Goal: Transaction & Acquisition: Purchase product/service

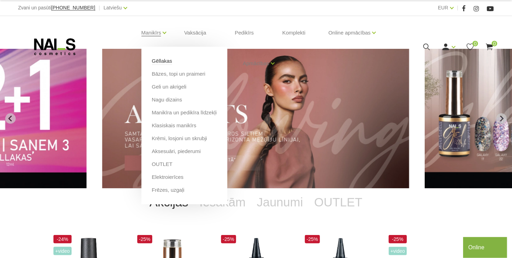
click at [157, 61] on link "Gēllakas" at bounding box center [162, 61] width 20 height 8
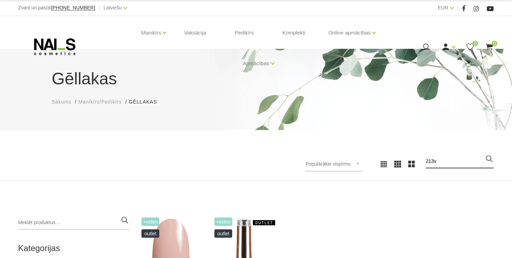
type input "213v"
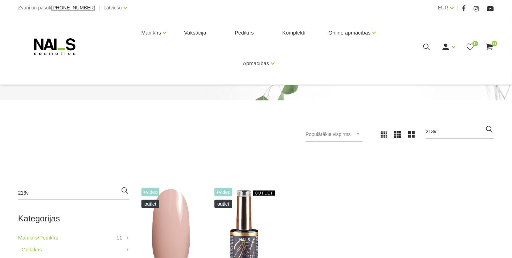
scroll to position [105, 0]
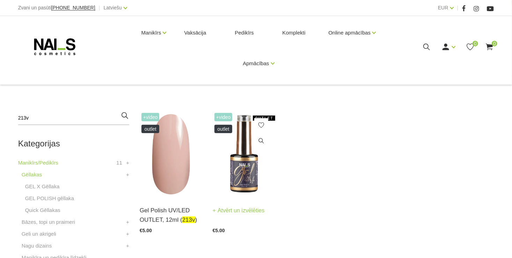
click at [245, 174] on img at bounding box center [243, 154] width 62 height 86
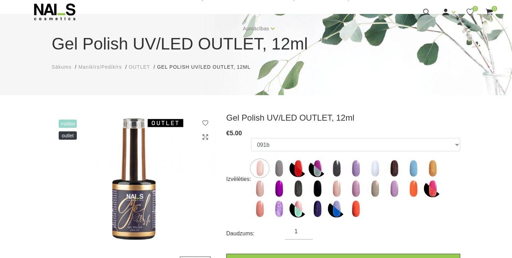
scroll to position [70, 0]
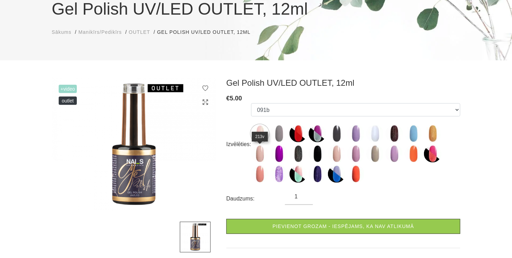
click at [261, 152] on img at bounding box center [259, 153] width 17 height 17
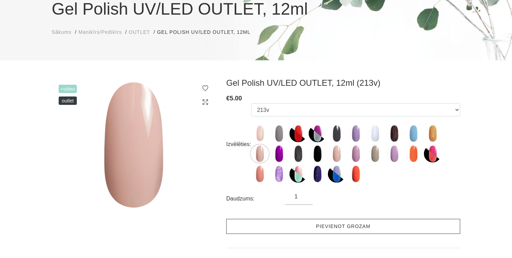
click at [303, 227] on link "Pievienot grozam" at bounding box center [343, 226] width 234 height 15
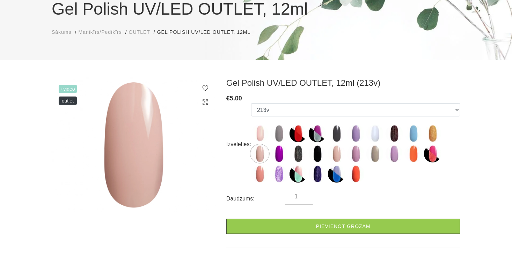
scroll to position [0, 0]
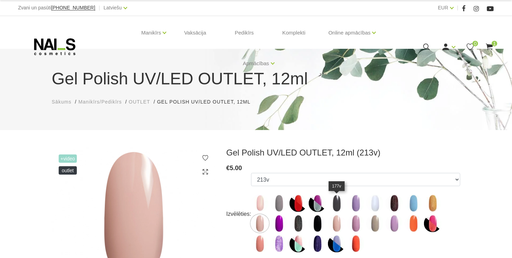
click at [336, 199] on img at bounding box center [336, 203] width 17 height 17
select select "6463"
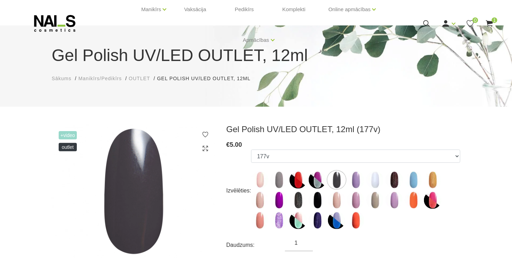
scroll to position [70, 0]
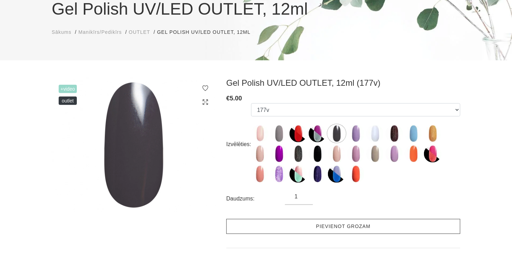
click at [288, 232] on link "Pievienot grozam" at bounding box center [343, 226] width 234 height 15
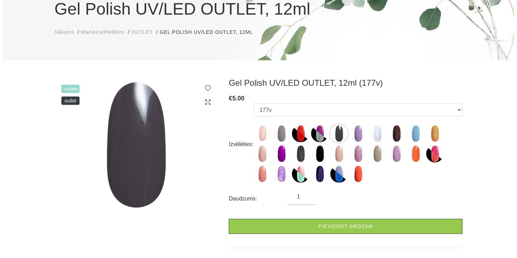
scroll to position [0, 0]
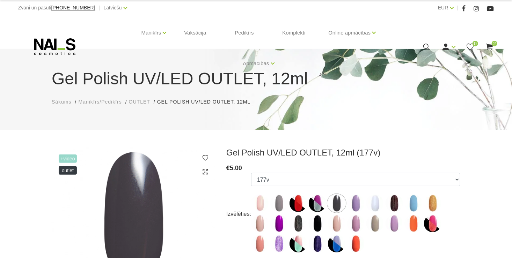
click at [426, 45] on icon at bounding box center [426, 47] width 9 height 9
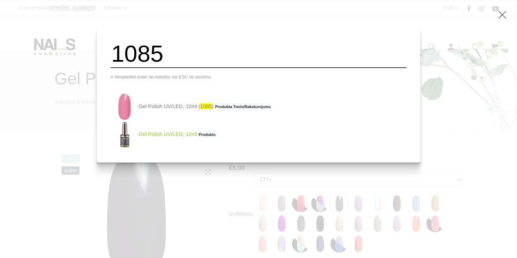
type input "1085"
click at [189, 138] on link "Gel Polish UV/LED, 12ml Produkts" at bounding box center [164, 135] width 106 height 28
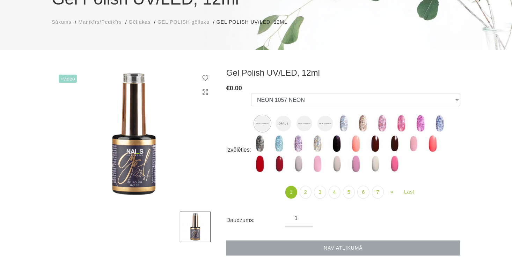
scroll to position [35, 0]
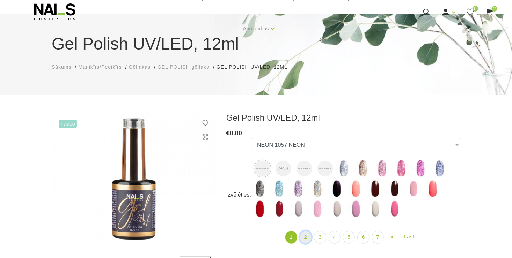
click at [309, 234] on link "2" at bounding box center [305, 237] width 12 height 13
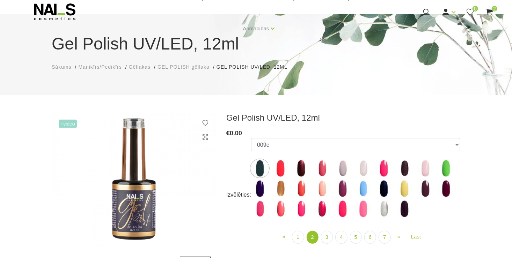
click at [359, 209] on img at bounding box center [362, 208] width 17 height 17
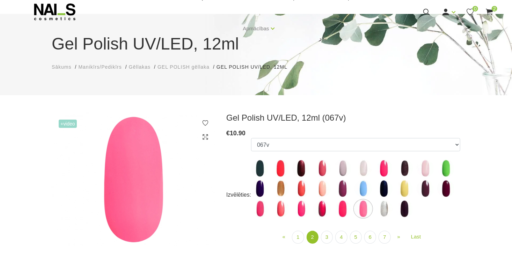
click at [424, 169] on img at bounding box center [424, 168] width 17 height 17
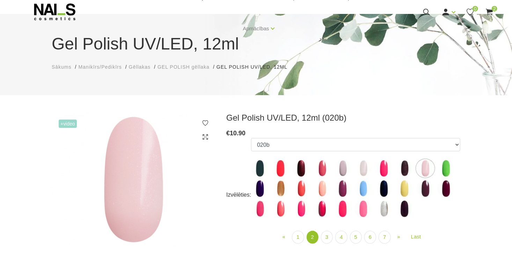
click at [321, 181] on img at bounding box center [321, 188] width 17 height 17
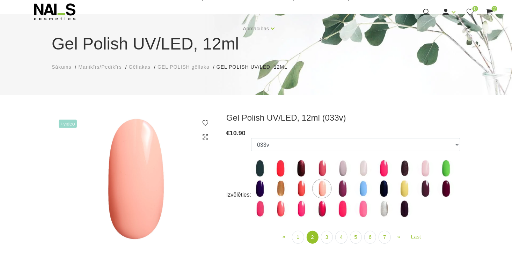
click at [359, 209] on img at bounding box center [362, 208] width 17 height 17
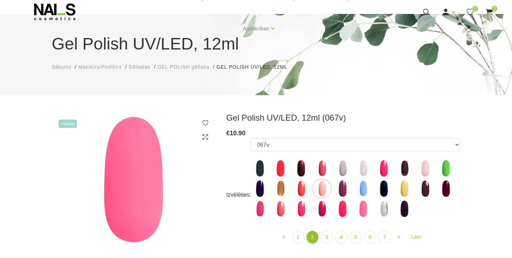
click at [259, 208] on img at bounding box center [259, 208] width 17 height 17
click at [261, 208] on img at bounding box center [259, 208] width 17 height 17
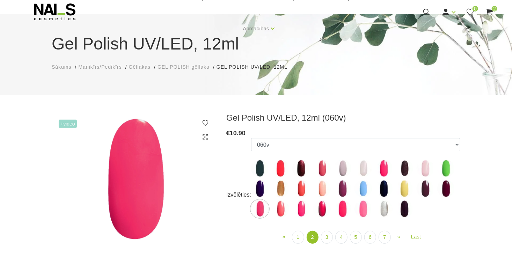
click at [278, 208] on img at bounding box center [279, 208] width 17 height 17
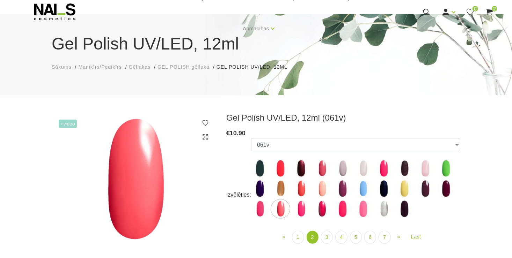
click at [299, 209] on img at bounding box center [300, 208] width 17 height 17
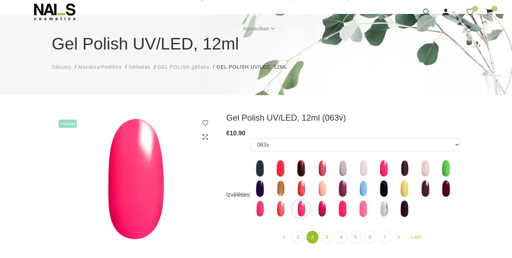
click at [327, 210] on img at bounding box center [321, 208] width 17 height 17
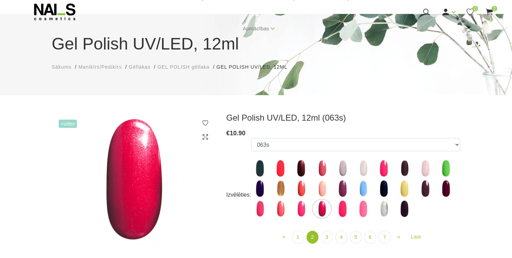
click at [343, 210] on img at bounding box center [342, 208] width 17 height 17
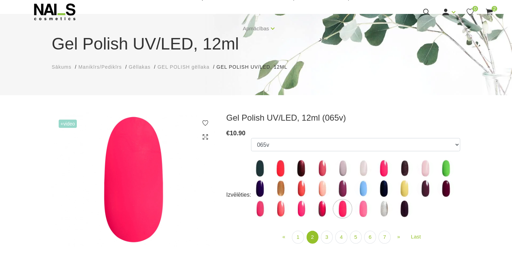
click at [361, 208] on img at bounding box center [362, 208] width 17 height 17
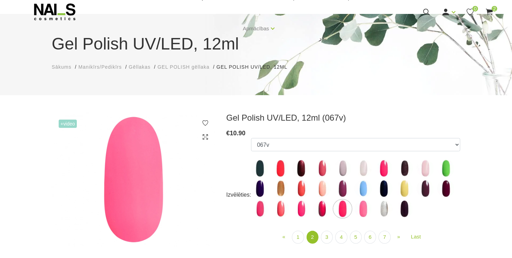
click at [323, 187] on img at bounding box center [321, 188] width 17 height 17
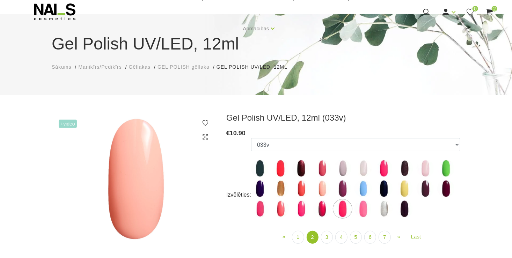
click at [423, 165] on img at bounding box center [424, 168] width 17 height 17
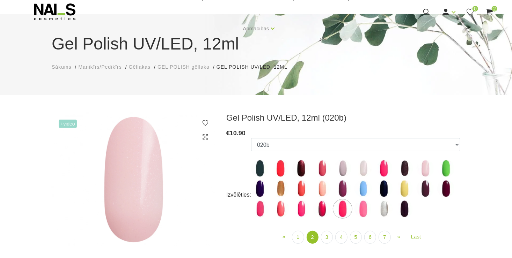
click at [300, 185] on img at bounding box center [300, 188] width 17 height 17
select select "3975"
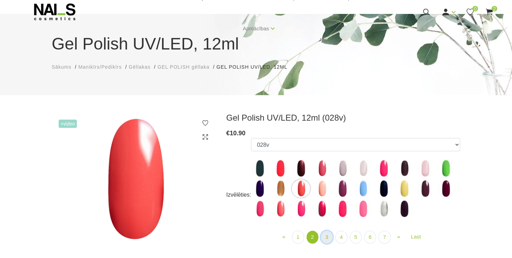
click at [328, 237] on link "3" at bounding box center [327, 237] width 12 height 13
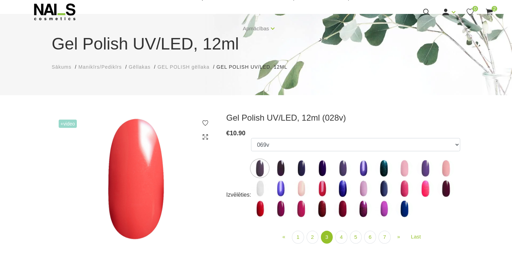
click at [405, 169] on img at bounding box center [403, 168] width 17 height 17
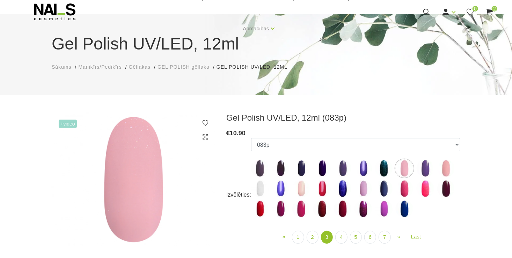
click at [449, 167] on img at bounding box center [445, 168] width 17 height 17
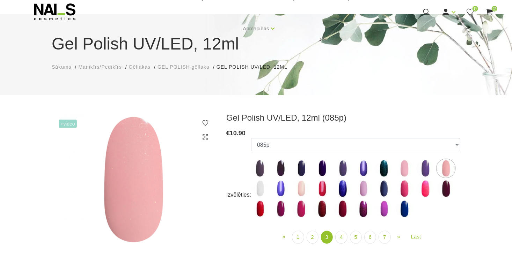
click at [303, 187] on img at bounding box center [300, 188] width 17 height 17
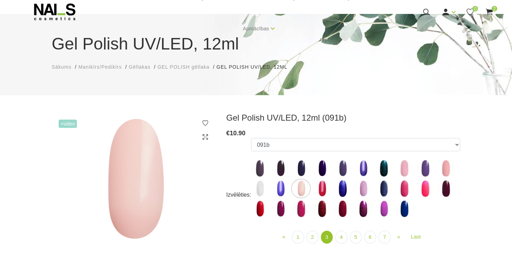
click at [365, 187] on img at bounding box center [362, 188] width 17 height 17
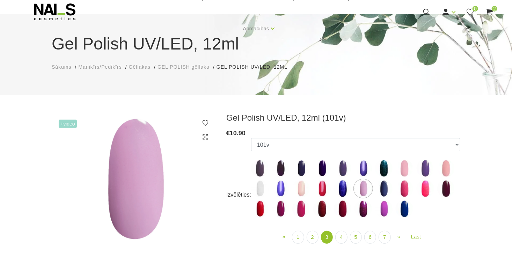
click at [299, 209] on img at bounding box center [300, 208] width 17 height 17
select select "4024"
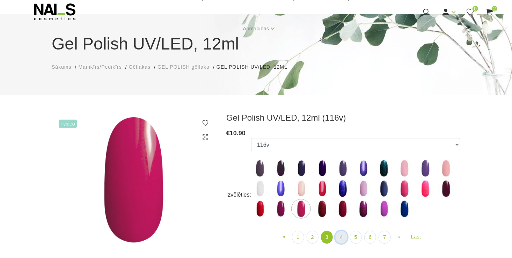
click at [342, 236] on link "4" at bounding box center [341, 237] width 12 height 13
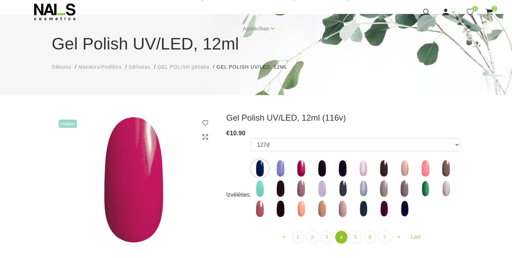
click at [368, 169] on img at bounding box center [362, 168] width 17 height 17
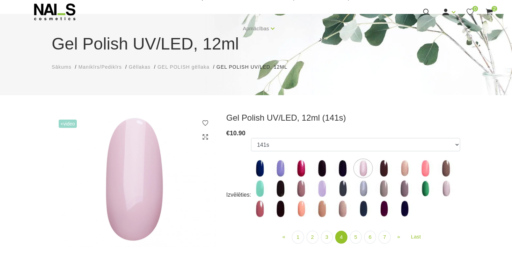
click at [424, 166] on img at bounding box center [424, 168] width 17 height 17
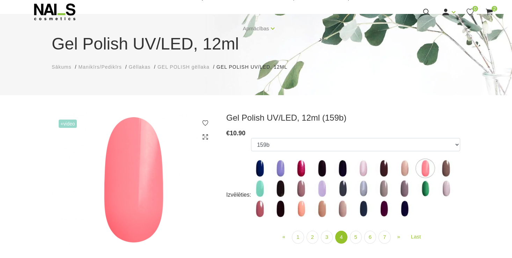
click at [304, 208] on img at bounding box center [300, 208] width 17 height 17
select select "4066"
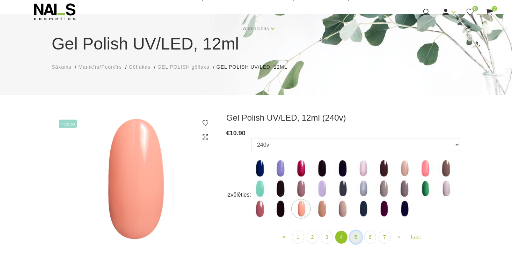
click at [356, 234] on link "5" at bounding box center [356, 237] width 12 height 13
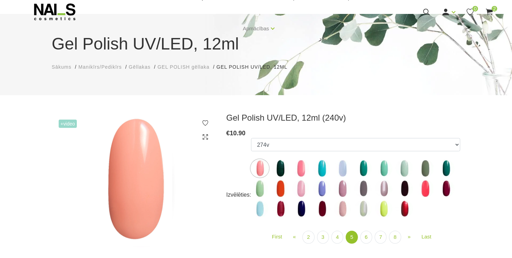
click at [261, 167] on img at bounding box center [259, 168] width 17 height 17
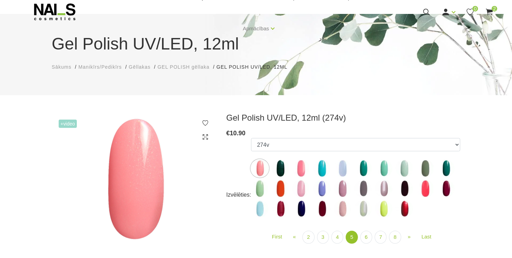
click at [304, 164] on img at bounding box center [300, 168] width 17 height 17
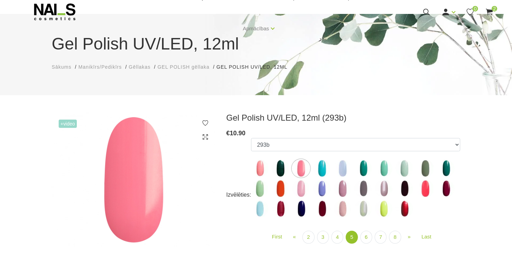
click at [299, 187] on img at bounding box center [300, 188] width 17 height 17
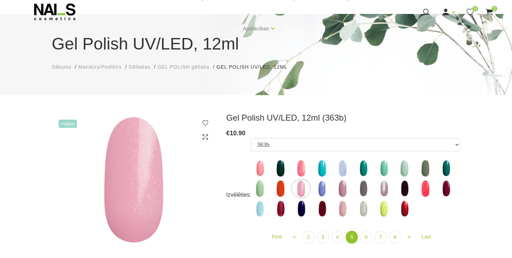
click at [340, 208] on img at bounding box center [342, 208] width 17 height 17
select select "4105"
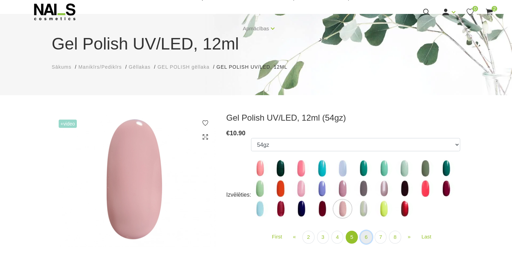
click at [361, 237] on link "6" at bounding box center [366, 237] width 12 height 13
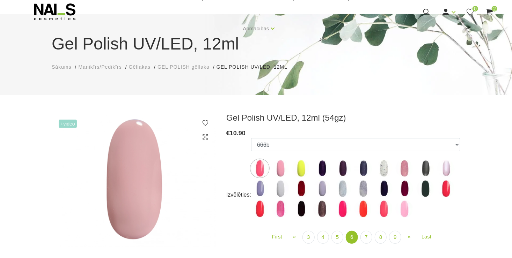
click at [283, 165] on img at bounding box center [279, 168] width 17 height 17
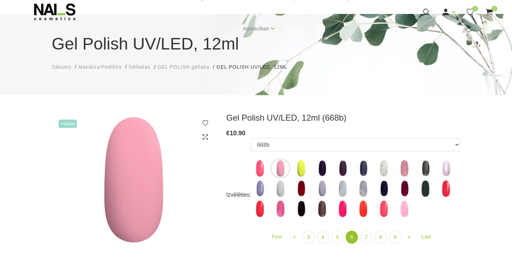
click at [402, 215] on img at bounding box center [403, 208] width 17 height 17
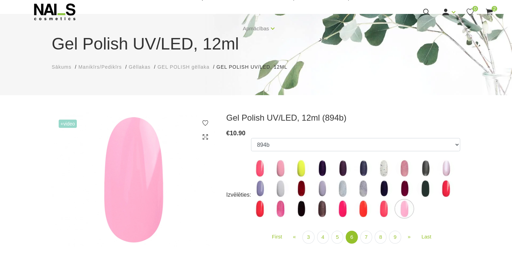
click at [287, 207] on img at bounding box center [279, 208] width 17 height 17
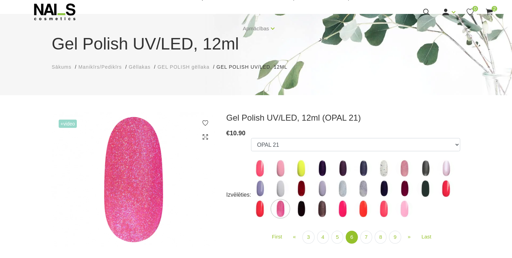
click at [338, 207] on img at bounding box center [342, 208] width 17 height 17
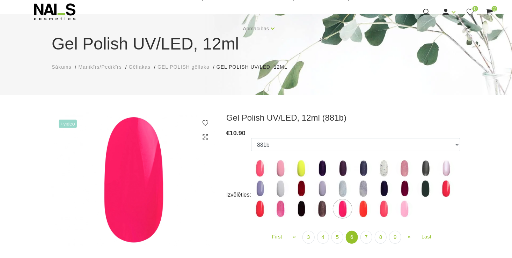
click at [402, 166] on img at bounding box center [403, 168] width 17 height 17
select select "4117"
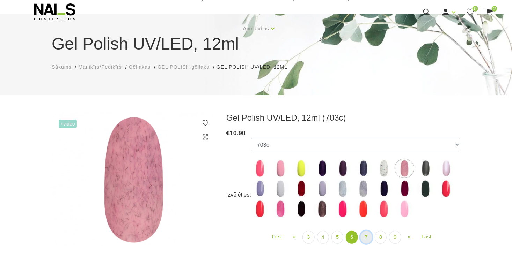
click at [364, 239] on link "7" at bounding box center [366, 237] width 12 height 13
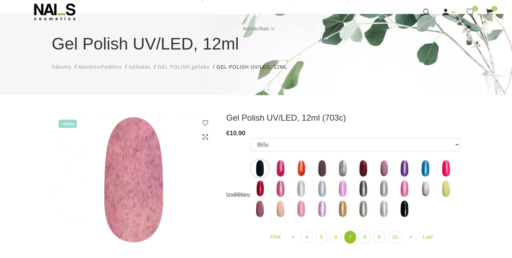
click at [298, 207] on img at bounding box center [300, 208] width 17 height 17
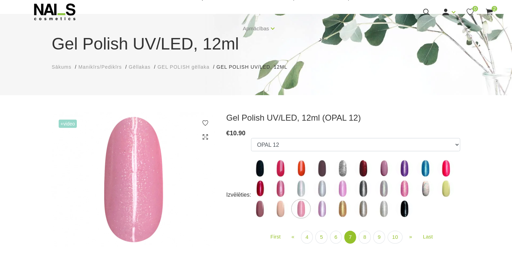
click at [382, 161] on img at bounding box center [383, 168] width 17 height 17
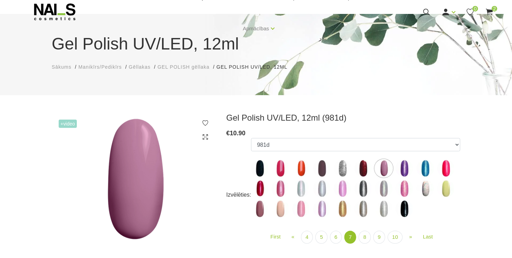
click at [342, 188] on img at bounding box center [342, 188] width 17 height 17
select select "4165"
click at [362, 233] on link "8" at bounding box center [364, 237] width 12 height 13
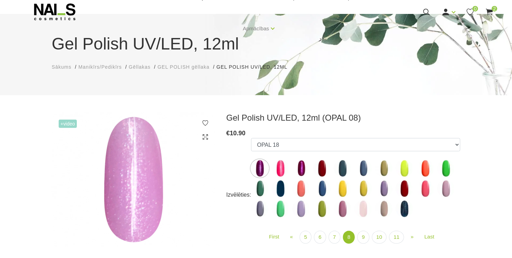
click at [360, 208] on img at bounding box center [362, 208] width 17 height 17
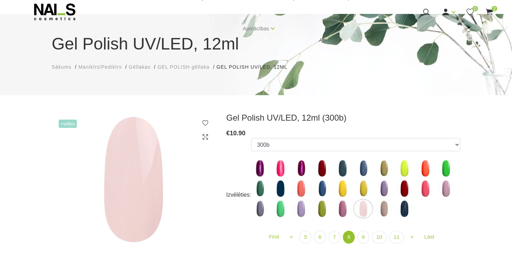
click at [285, 169] on img at bounding box center [279, 168] width 17 height 17
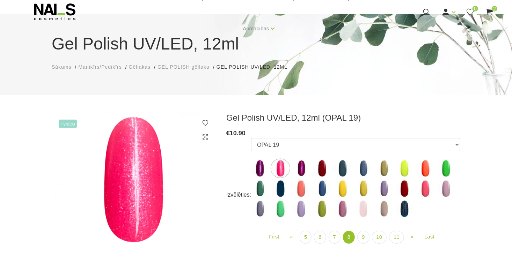
click at [443, 185] on img at bounding box center [445, 188] width 17 height 17
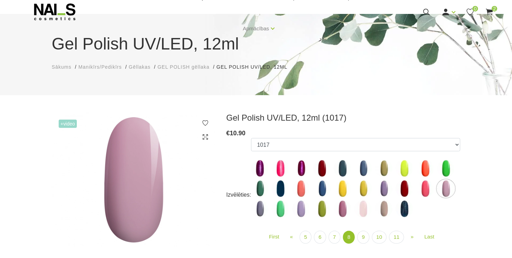
click at [343, 209] on img at bounding box center [342, 208] width 17 height 17
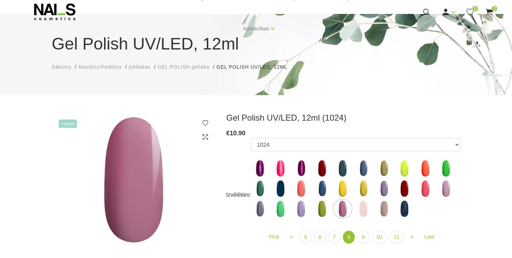
click at [366, 208] on img at bounding box center [362, 208] width 17 height 17
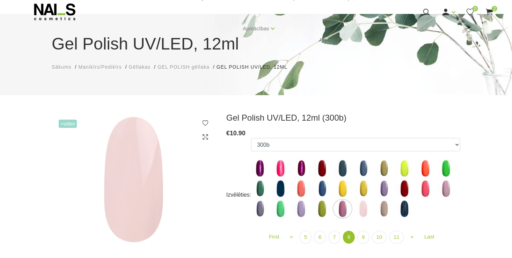
click at [380, 204] on img at bounding box center [383, 208] width 17 height 17
select select "4273"
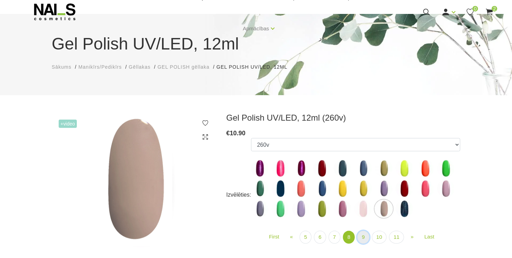
click at [364, 239] on link "9" at bounding box center [363, 237] width 12 height 13
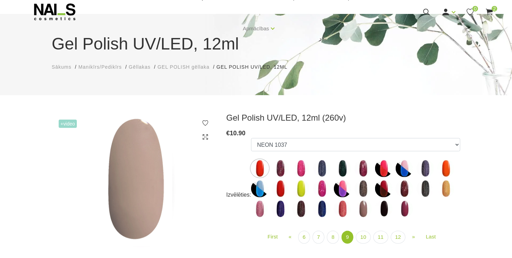
click at [405, 169] on img at bounding box center [403, 168] width 17 height 17
select select "4459"
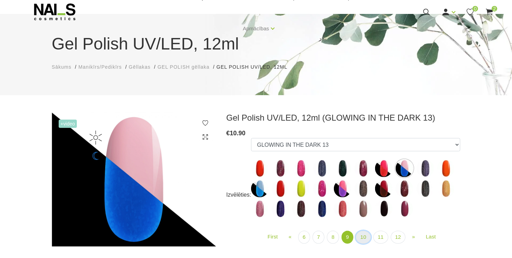
click at [366, 236] on link "10" at bounding box center [363, 237] width 15 height 13
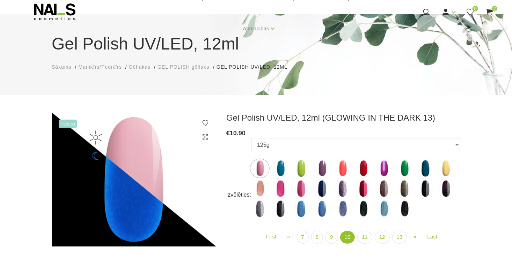
click at [260, 161] on img at bounding box center [259, 168] width 17 height 17
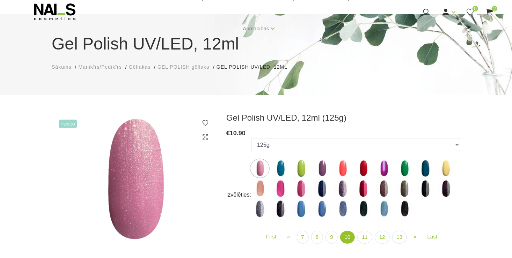
click at [285, 187] on img at bounding box center [279, 188] width 17 height 17
click at [298, 186] on img at bounding box center [300, 188] width 17 height 17
select select "4950"
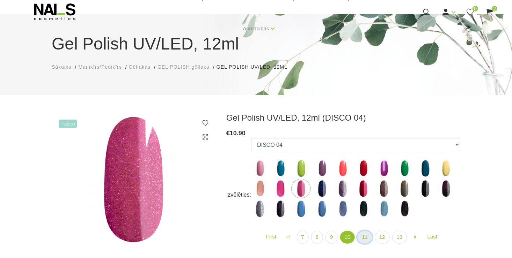
click at [364, 236] on link "11" at bounding box center [364, 237] width 15 height 13
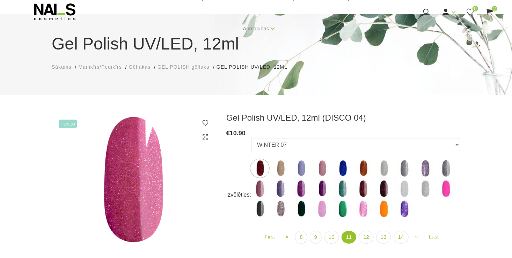
click at [328, 167] on img at bounding box center [321, 168] width 17 height 17
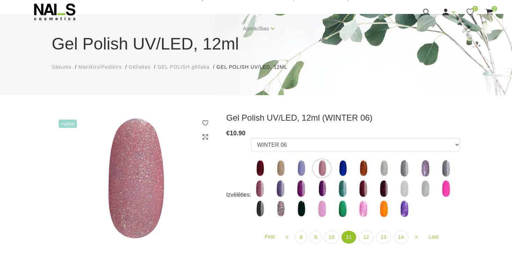
click at [442, 191] on img at bounding box center [445, 188] width 17 height 17
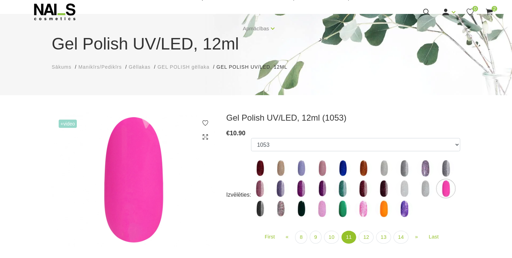
click at [324, 209] on img at bounding box center [321, 208] width 17 height 17
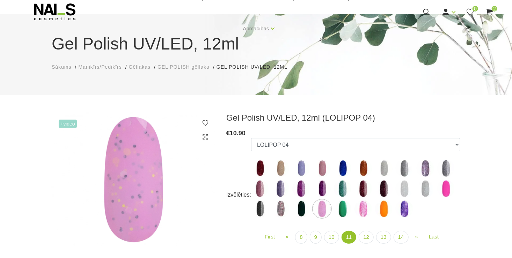
click at [360, 207] on img at bounding box center [362, 208] width 17 height 17
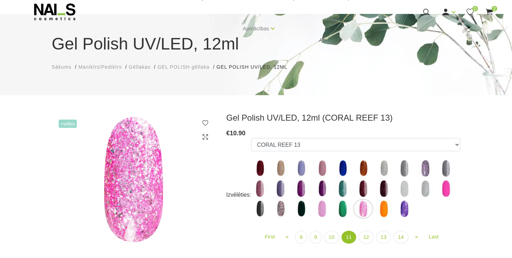
click at [447, 184] on img at bounding box center [445, 188] width 17 height 17
select select "5190"
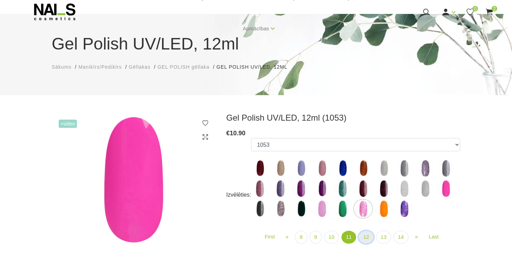
click at [364, 239] on link "12" at bounding box center [365, 237] width 15 height 13
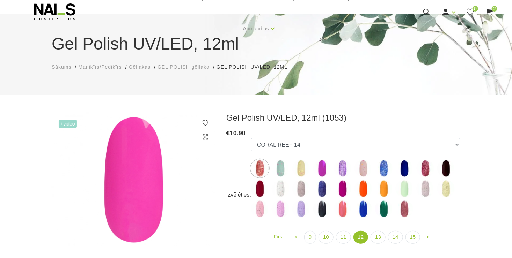
click at [326, 165] on img at bounding box center [321, 168] width 17 height 17
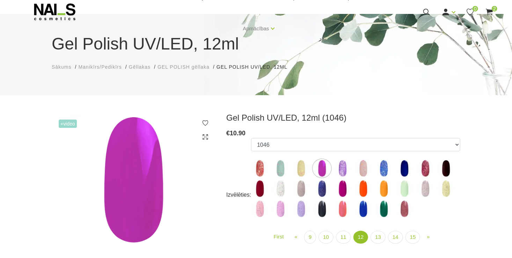
click at [364, 170] on img at bounding box center [362, 168] width 17 height 17
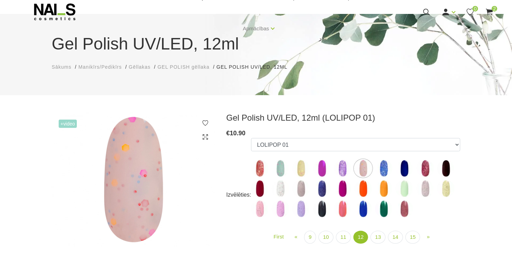
click at [281, 208] on img at bounding box center [279, 208] width 17 height 17
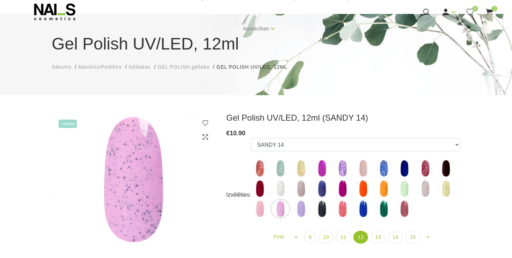
click at [342, 211] on img at bounding box center [342, 208] width 17 height 17
select select "5418"
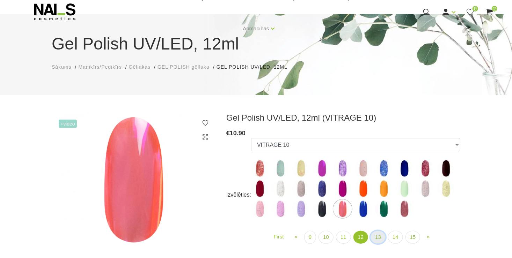
click at [380, 237] on link "13" at bounding box center [377, 237] width 15 height 13
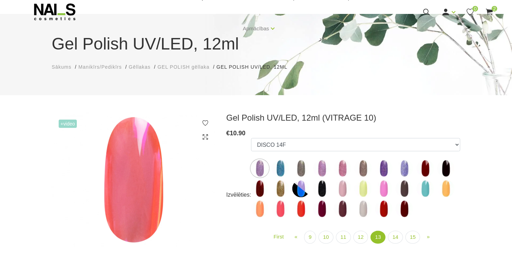
click at [342, 184] on img at bounding box center [342, 188] width 17 height 17
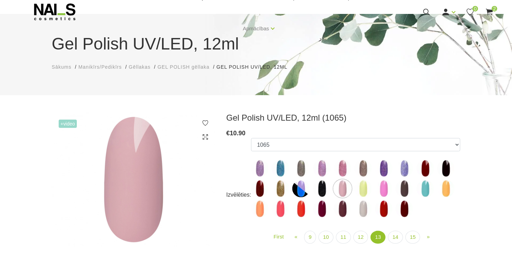
click at [379, 189] on img at bounding box center [383, 188] width 17 height 17
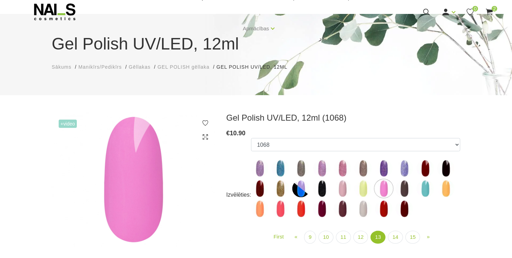
click at [278, 207] on img at bounding box center [279, 208] width 17 height 17
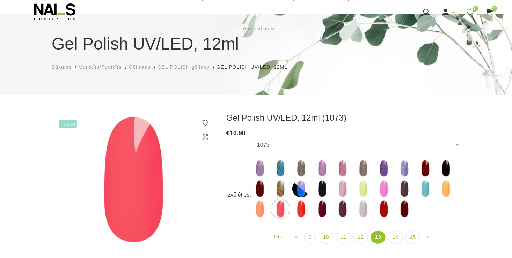
click at [297, 209] on img at bounding box center [300, 208] width 17 height 17
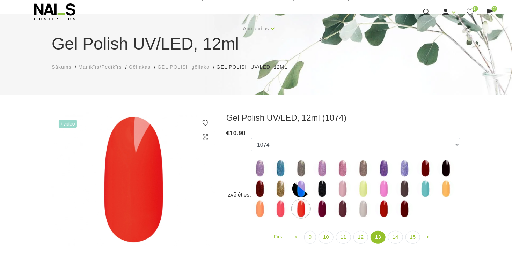
click at [361, 208] on img at bounding box center [362, 208] width 17 height 17
select select "5891"
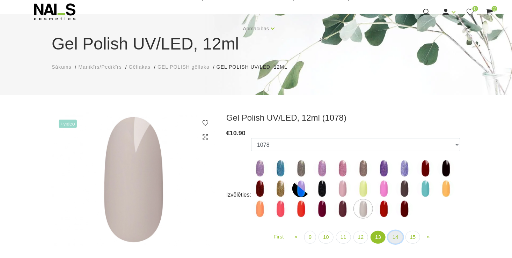
click at [394, 236] on link "14" at bounding box center [395, 237] width 15 height 13
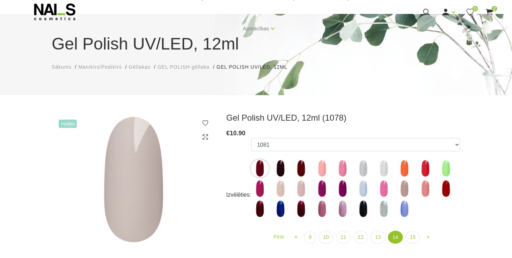
click at [320, 165] on img at bounding box center [321, 168] width 17 height 17
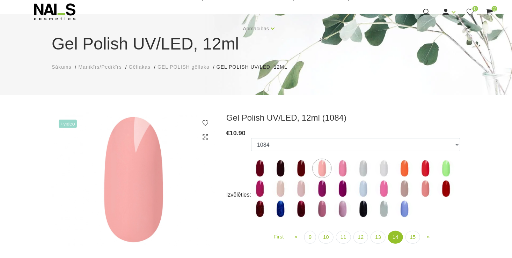
click at [343, 169] on img at bounding box center [342, 168] width 17 height 17
select select "5898"
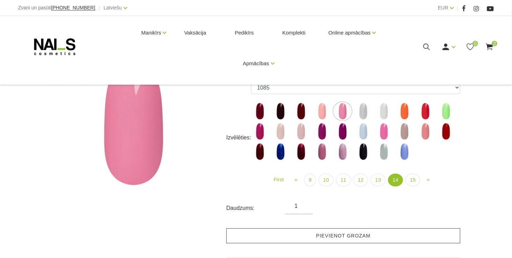
scroll to position [105, 0]
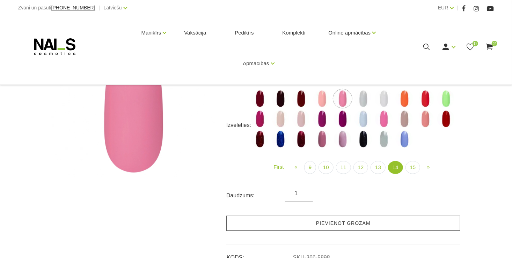
click at [330, 222] on link "Pievienot grozam" at bounding box center [343, 223] width 234 height 15
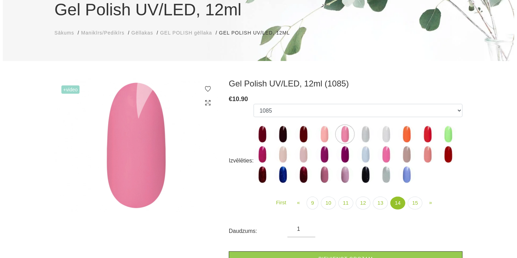
scroll to position [0, 0]
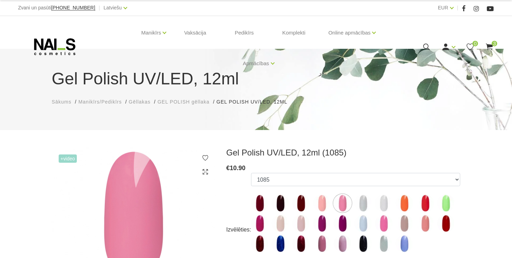
click at [427, 44] on use at bounding box center [426, 47] width 7 height 7
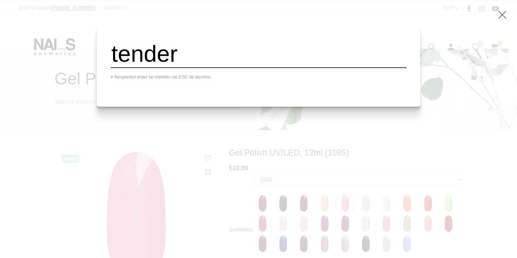
type input "tender"
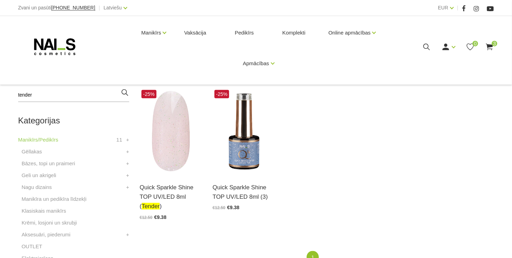
scroll to position [140, 0]
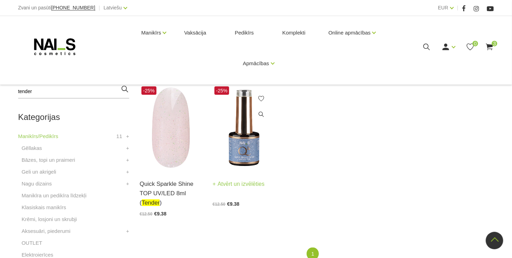
click at [249, 142] on img at bounding box center [243, 128] width 62 height 86
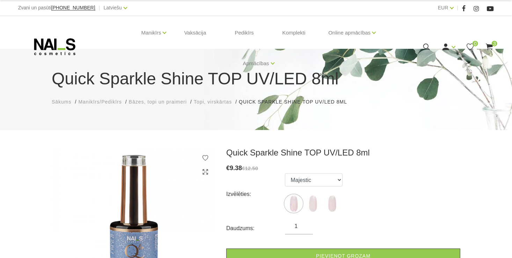
scroll to position [35, 0]
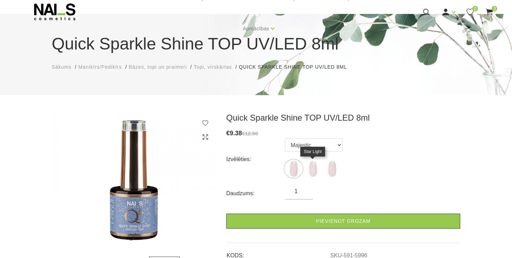
click at [312, 167] on img at bounding box center [312, 168] width 17 height 17
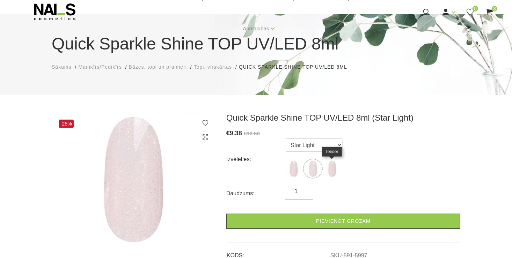
click at [331, 171] on img at bounding box center [331, 168] width 17 height 17
click at [293, 168] on img at bounding box center [293, 168] width 17 height 17
click at [333, 170] on img at bounding box center [331, 168] width 17 height 17
select select "5998"
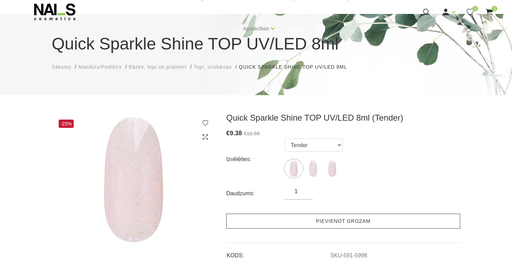
click at [347, 221] on link "Pievienot grozam" at bounding box center [343, 221] width 234 height 15
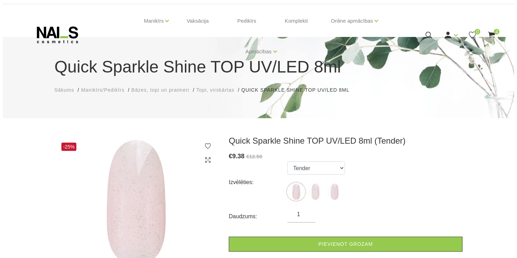
scroll to position [0, 0]
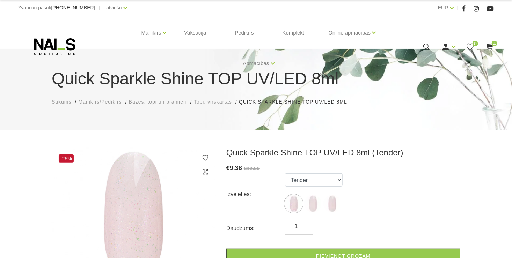
click at [492, 43] on span "4" at bounding box center [494, 44] width 6 height 6
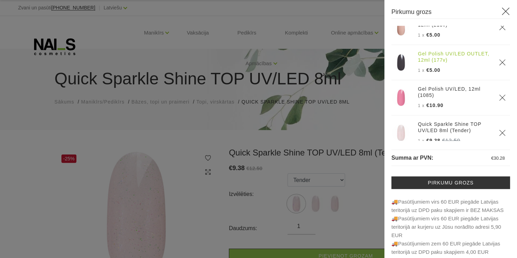
scroll to position [25, 0]
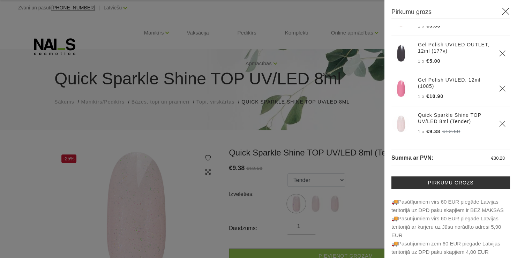
click at [501, 8] on icon at bounding box center [505, 11] width 9 height 9
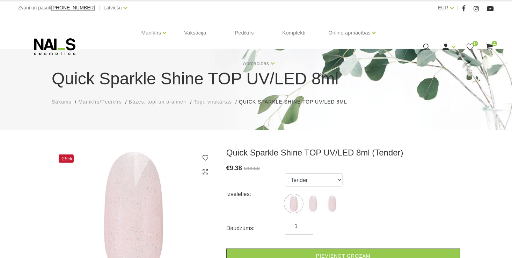
click at [425, 44] on use at bounding box center [426, 47] width 7 height 7
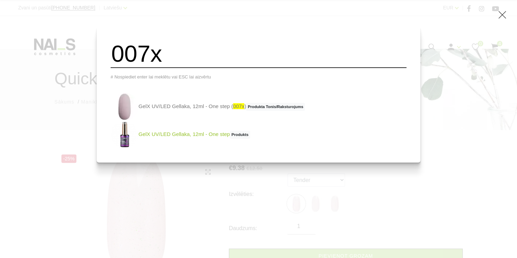
type input "007x"
click at [139, 135] on img at bounding box center [125, 135] width 28 height 28
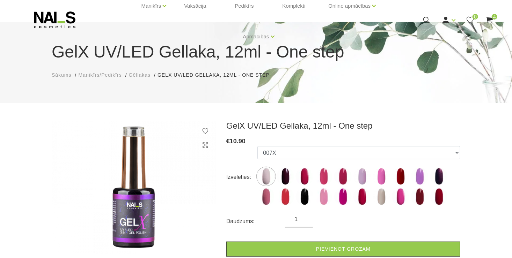
scroll to position [35, 0]
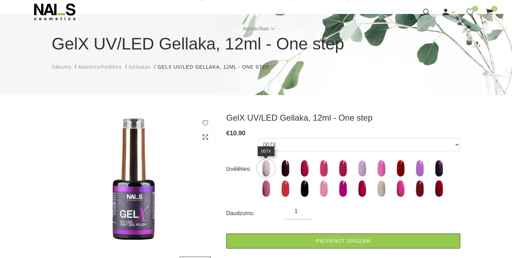
click at [268, 162] on img at bounding box center [265, 168] width 17 height 17
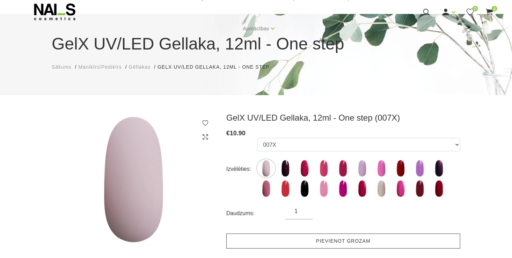
click at [279, 238] on link "Pievienot grozam" at bounding box center [343, 241] width 234 height 15
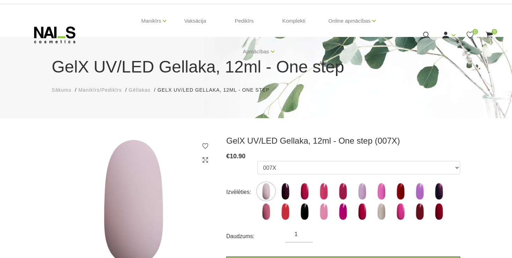
scroll to position [0, 0]
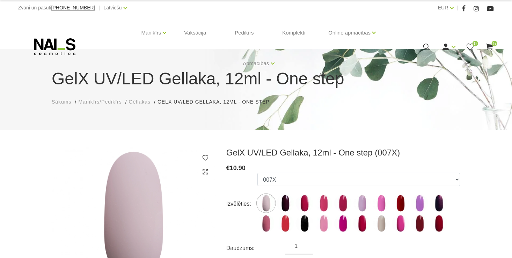
click at [492, 44] on span "5" at bounding box center [494, 44] width 6 height 6
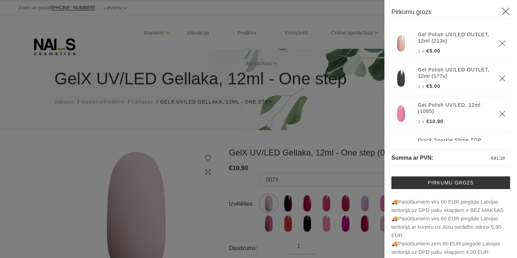
click at [501, 12] on icon at bounding box center [505, 11] width 9 height 9
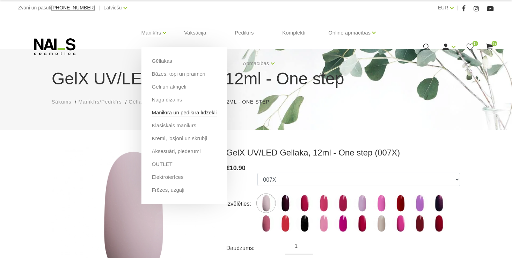
click at [164, 110] on link "Manikīra un pedikīra līdzekļi" at bounding box center [184, 113] width 65 height 8
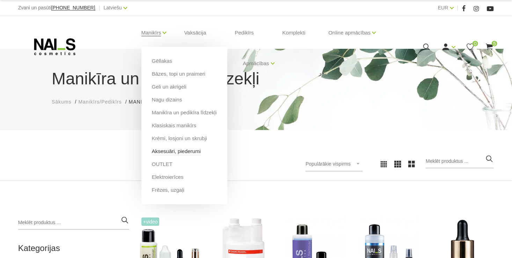
click at [162, 150] on link "Aksesuāri, piederumi" at bounding box center [176, 152] width 49 height 8
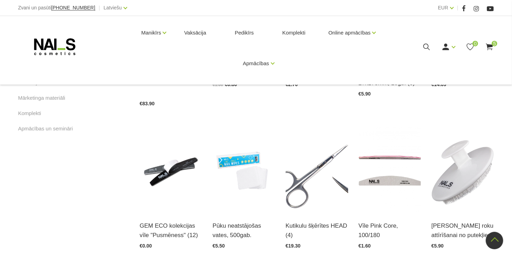
scroll to position [419, 0]
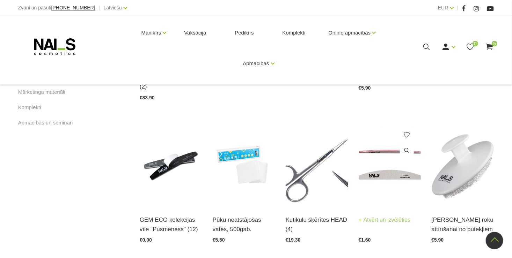
click at [394, 172] on img at bounding box center [389, 164] width 62 height 86
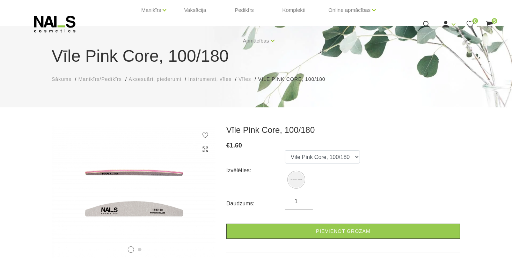
scroll to position [35, 0]
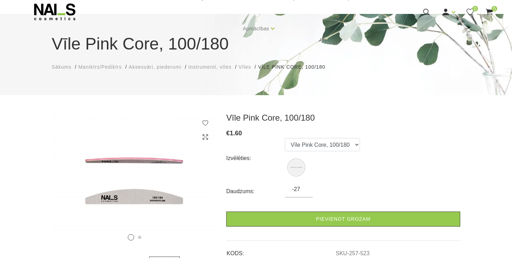
click at [302, 191] on input "-27" at bounding box center [299, 189] width 28 height 8
type input "1"
click at [304, 188] on input "1" at bounding box center [299, 189] width 28 height 8
click at [305, 188] on input "1" at bounding box center [299, 189] width 28 height 8
click at [304, 187] on input "1" at bounding box center [299, 189] width 28 height 8
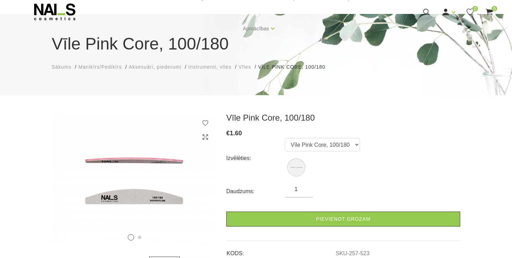
click at [296, 189] on input "1" at bounding box center [299, 189] width 28 height 8
click at [299, 191] on input "1" at bounding box center [299, 189] width 28 height 8
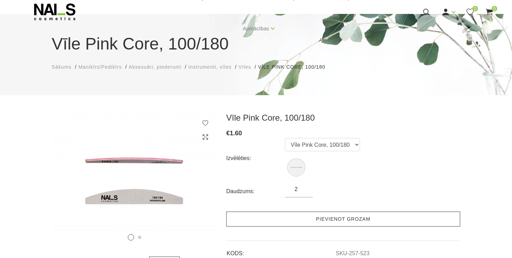
type input "2"
click at [284, 218] on link "Pievienot grozam" at bounding box center [343, 219] width 234 height 15
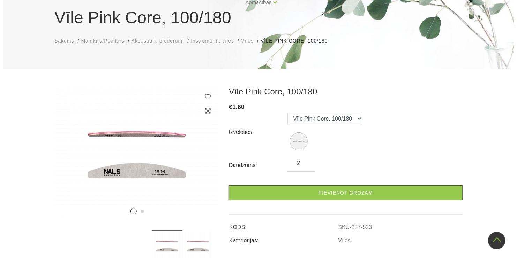
scroll to position [0, 0]
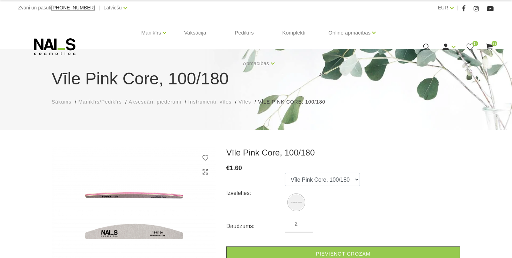
click at [493, 45] on span "6" at bounding box center [494, 44] width 6 height 6
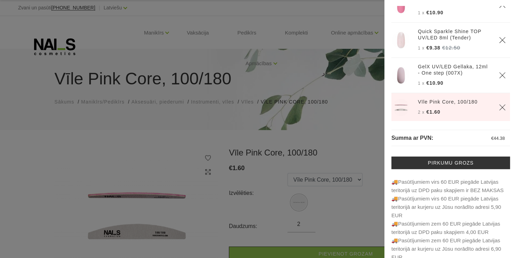
scroll to position [30, 0]
